Goal: Task Accomplishment & Management: Manage account settings

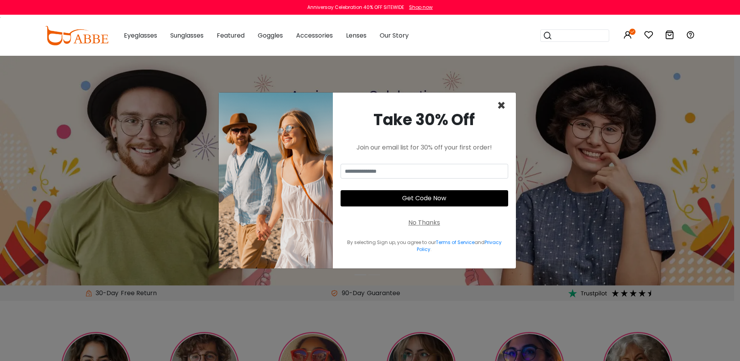
click at [502, 101] on span "×" at bounding box center [501, 106] width 9 height 20
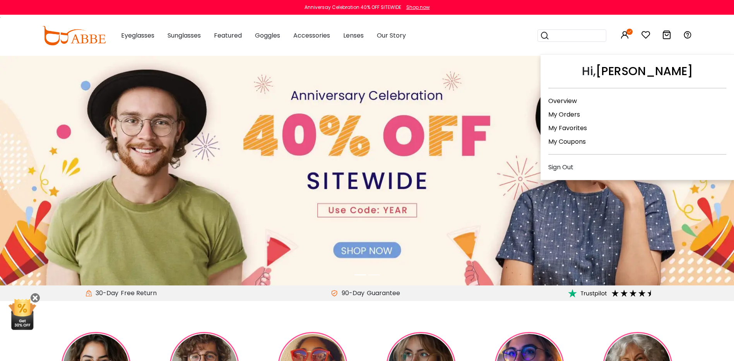
click at [622, 34] on icon at bounding box center [624, 34] width 9 height 9
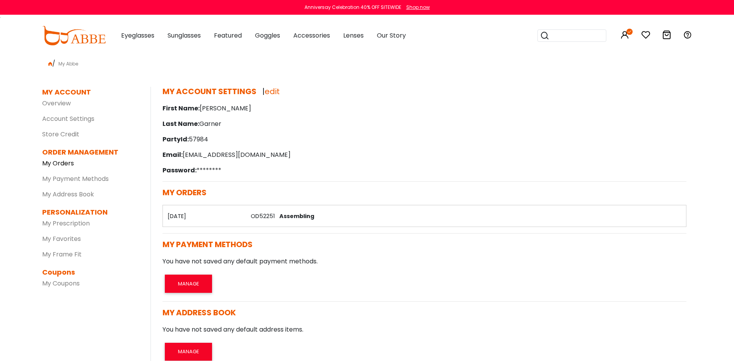
click at [62, 167] on link "My Orders" at bounding box center [58, 163] width 32 height 9
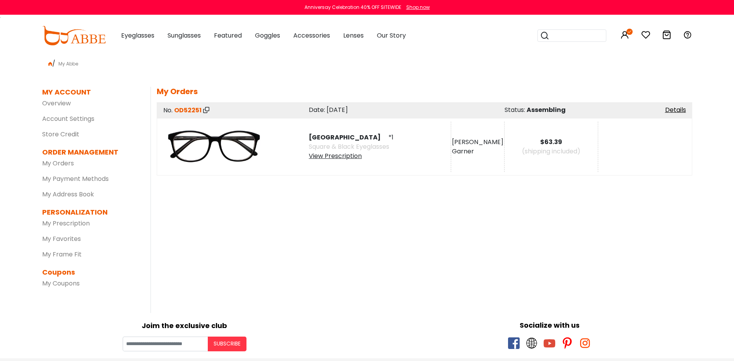
click at [336, 158] on div "View Prescription" at bounding box center [351, 155] width 85 height 9
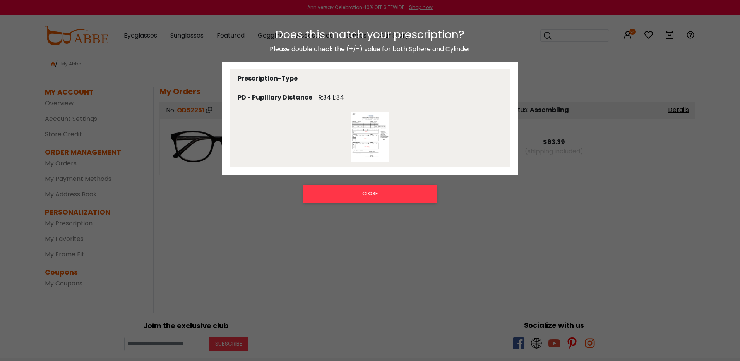
click at [630, 155] on div "Does this match your prescription? Please double check the (+/-) value for both…" at bounding box center [370, 185] width 740 height 328
